Goal: Transaction & Acquisition: Purchase product/service

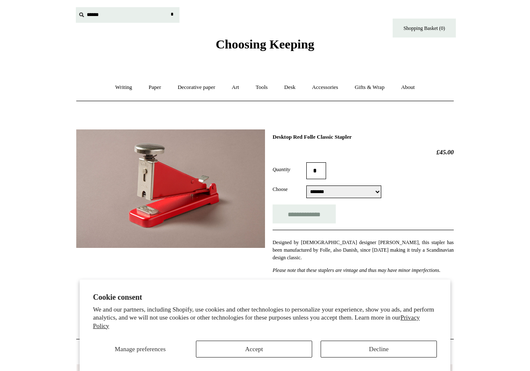
click at [98, 17] on input "text" at bounding box center [128, 15] width 104 height 16
type input "*******"
click at [168, 7] on input "*" at bounding box center [172, 14] width 8 height 15
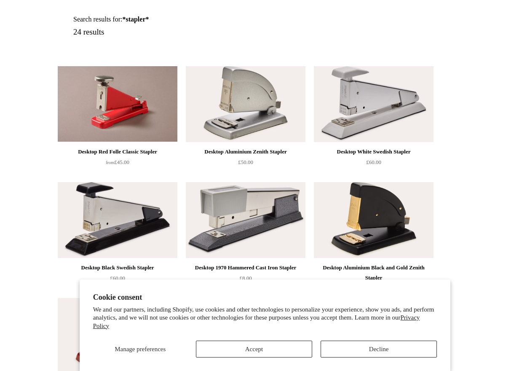
scroll to position [106, 0]
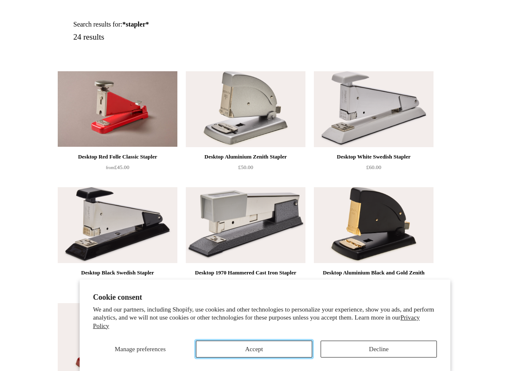
click at [286, 354] on button "Accept" at bounding box center [254, 348] width 116 height 17
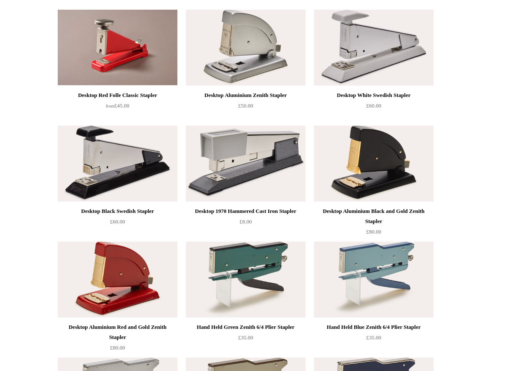
scroll to position [0, 0]
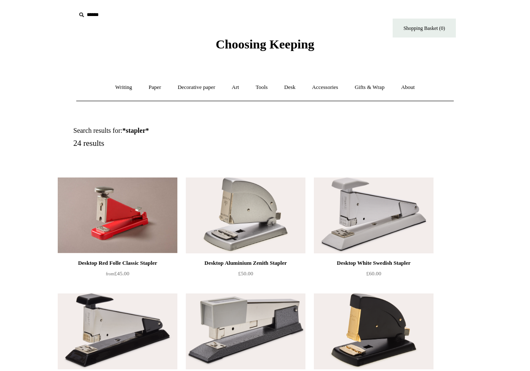
click at [224, 212] on img at bounding box center [246, 215] width 120 height 76
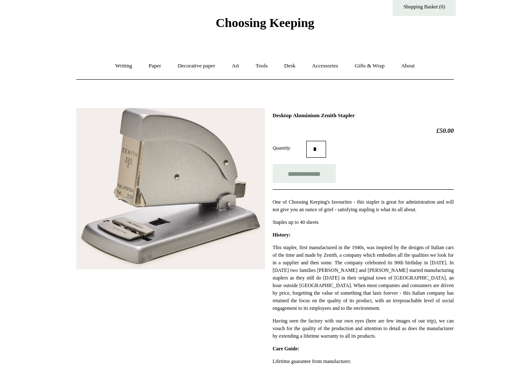
scroll to position [21, 0]
